Goal: Information Seeking & Learning: Learn about a topic

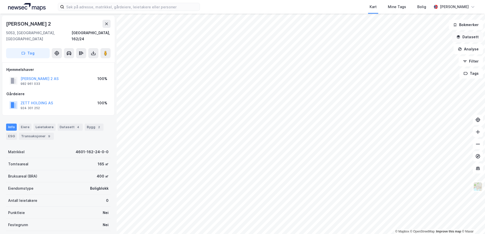
click at [463, 38] on button "Datasett" at bounding box center [467, 37] width 31 height 10
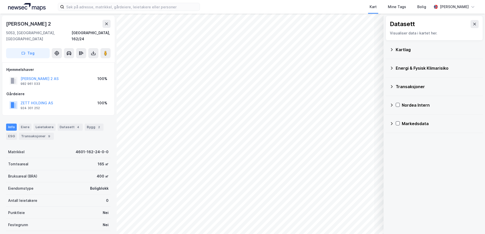
click at [403, 49] on div "Kartlag" at bounding box center [437, 50] width 83 height 6
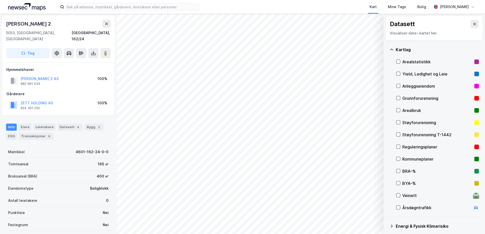
click at [407, 96] on div "Grunnforurensning" at bounding box center [437, 98] width 70 height 6
click at [392, 50] on icon at bounding box center [392, 50] width 4 height 4
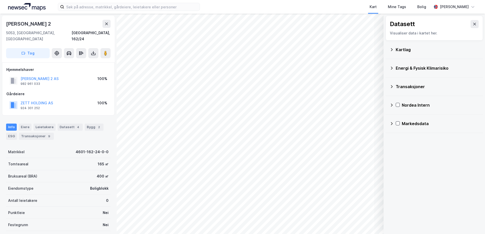
click at [398, 69] on div "Energi & Fysisk Klimarisiko" at bounding box center [437, 68] width 83 height 6
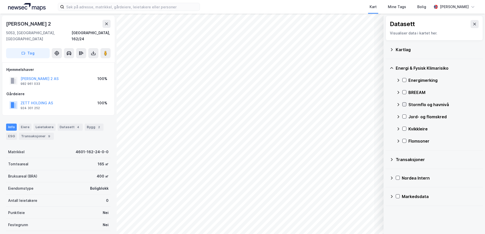
click at [405, 104] on div at bounding box center [404, 104] width 4 height 4
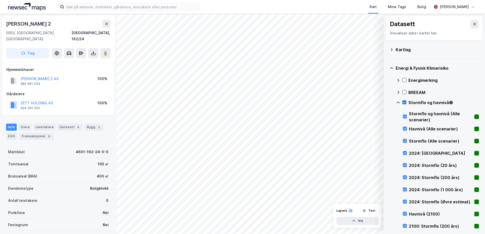
click at [403, 102] on icon at bounding box center [404, 103] width 4 height 4
click at [398, 103] on icon at bounding box center [398, 103] width 4 height 4
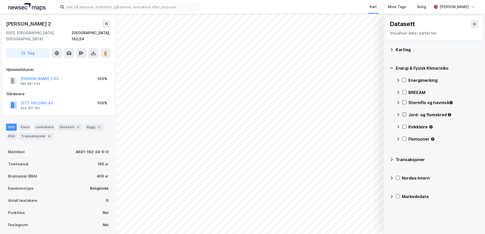
click at [406, 115] on icon at bounding box center [404, 115] width 4 height 4
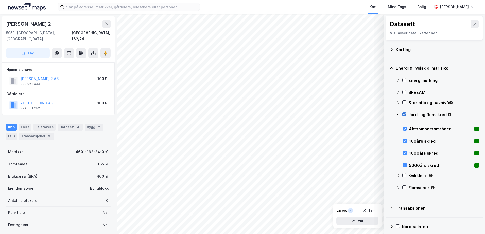
click at [404, 115] on icon at bounding box center [404, 115] width 4 height 4
click at [397, 114] on icon at bounding box center [398, 115] width 4 height 4
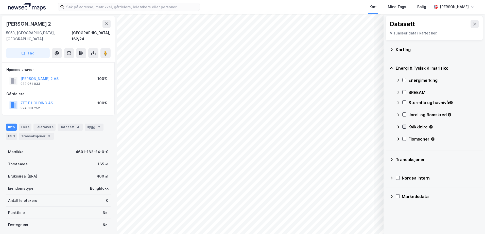
click at [403, 127] on icon at bounding box center [404, 127] width 4 height 4
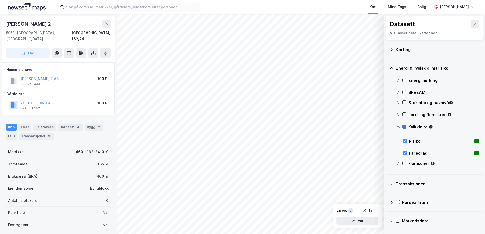
click at [404, 127] on icon at bounding box center [404, 127] width 4 height 4
click at [397, 127] on icon at bounding box center [398, 127] width 4 height 4
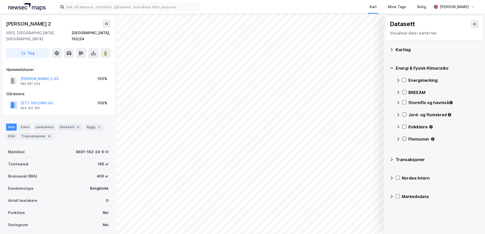
click at [405, 138] on icon at bounding box center [404, 139] width 4 height 4
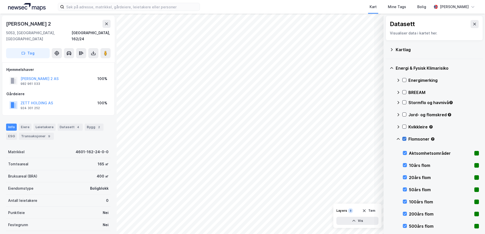
click at [405, 138] on icon at bounding box center [404, 139] width 4 height 4
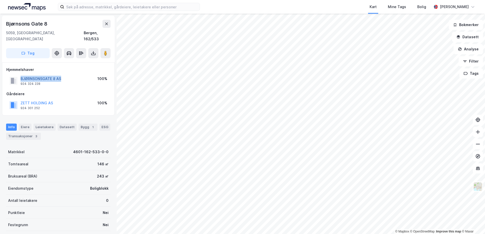
drag, startPoint x: 51, startPoint y: 72, endPoint x: 22, endPoint y: 71, distance: 29.9
click at [22, 75] on div "BJØRNSONSGATE 8 AS 924 324 228 100%" at bounding box center [58, 81] width 104 height 12
copy button "BJØRNSONSGATE 8 AS"
click at [464, 36] on button "Datasett" at bounding box center [467, 37] width 31 height 10
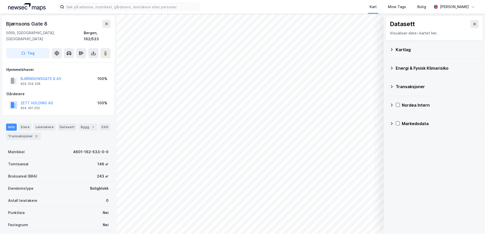
click at [405, 51] on div "Kartlag" at bounding box center [437, 50] width 83 height 6
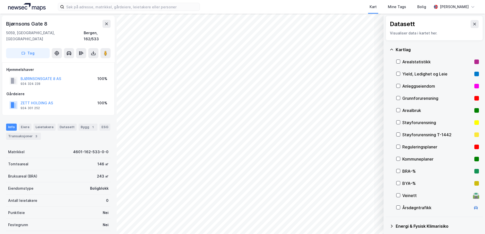
click at [407, 96] on div "Grunnforurensning" at bounding box center [437, 98] width 70 height 6
click at [391, 49] on icon at bounding box center [391, 50] width 3 height 2
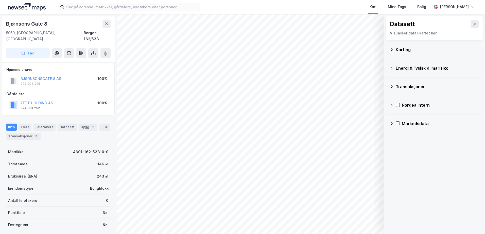
click at [401, 67] on div "Energi & Fysisk Klimarisiko" at bounding box center [437, 68] width 83 height 6
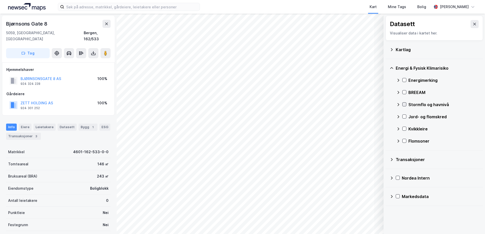
click at [405, 103] on icon at bounding box center [404, 105] width 4 height 4
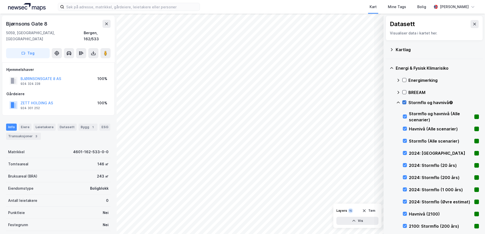
click at [403, 102] on icon at bounding box center [404, 103] width 4 height 4
click at [397, 103] on icon at bounding box center [398, 103] width 4 height 4
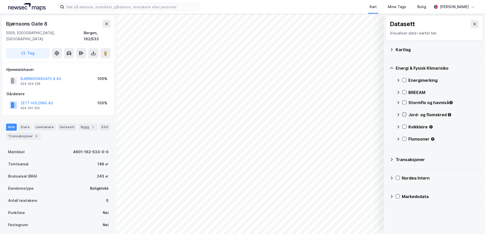
click at [405, 115] on icon at bounding box center [404, 115] width 4 height 4
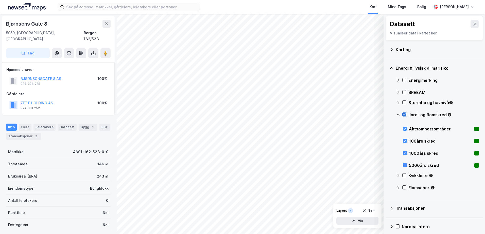
click at [405, 115] on icon at bounding box center [404, 115] width 4 height 4
click at [398, 114] on icon at bounding box center [398, 115] width 3 height 2
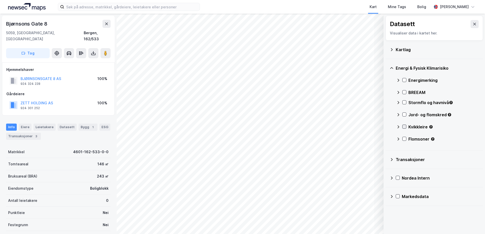
click at [404, 127] on icon at bounding box center [404, 127] width 4 height 4
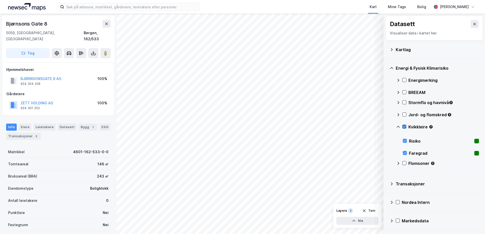
click at [404, 127] on icon at bounding box center [404, 127] width 4 height 4
click at [399, 128] on icon at bounding box center [398, 127] width 4 height 4
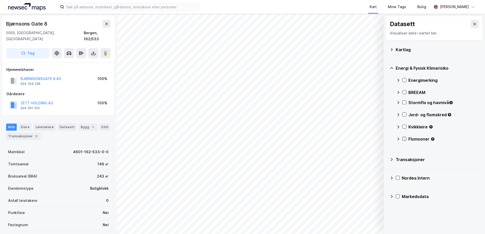
click at [405, 137] on icon at bounding box center [404, 139] width 4 height 4
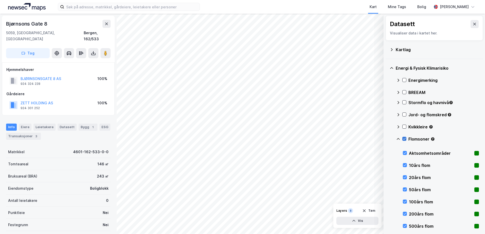
click at [405, 137] on icon at bounding box center [404, 139] width 4 height 4
click at [399, 138] on icon at bounding box center [398, 139] width 4 height 4
